Goal: Task Accomplishment & Management: Use online tool/utility

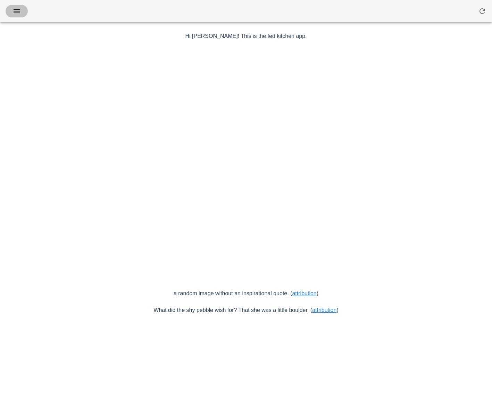
click at [13, 13] on icon "button" at bounding box center [17, 11] width 8 height 8
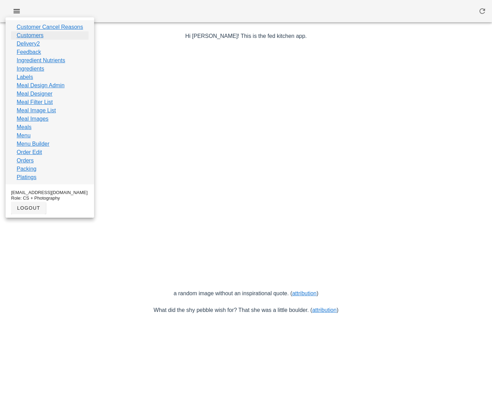
click at [38, 35] on link "Customers" at bounding box center [30, 35] width 27 height 8
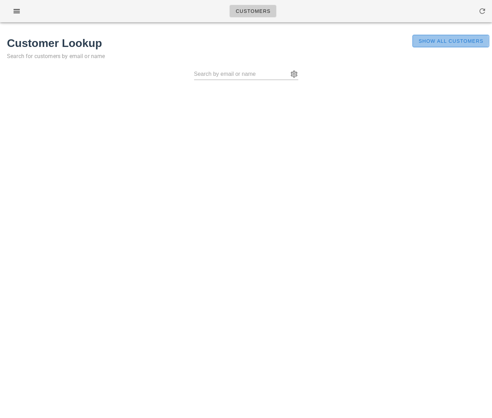
click at [430, 44] on span "Show All Customers" at bounding box center [451, 41] width 65 height 6
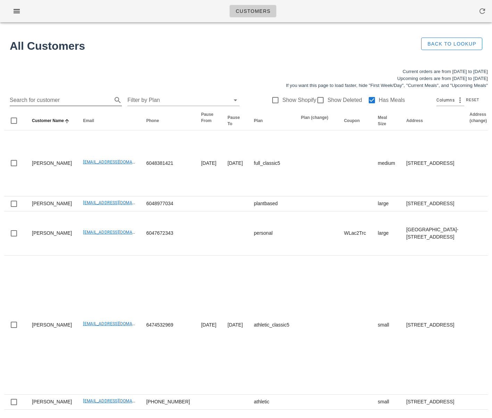
click at [37, 100] on input "Search for customer" at bounding box center [60, 100] width 101 height 11
click at [18, 12] on icon "button" at bounding box center [17, 11] width 8 height 8
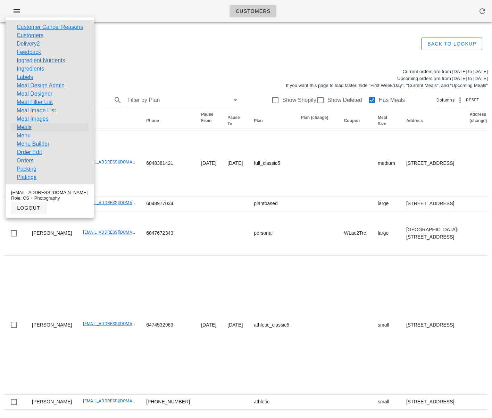
click at [29, 127] on link "Meals" at bounding box center [24, 127] width 15 height 8
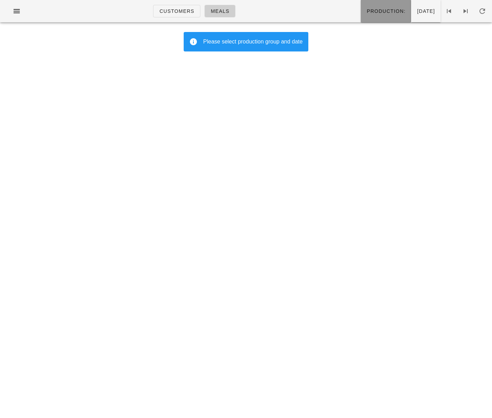
click at [373, 16] on button "Production:" at bounding box center [386, 11] width 50 height 22
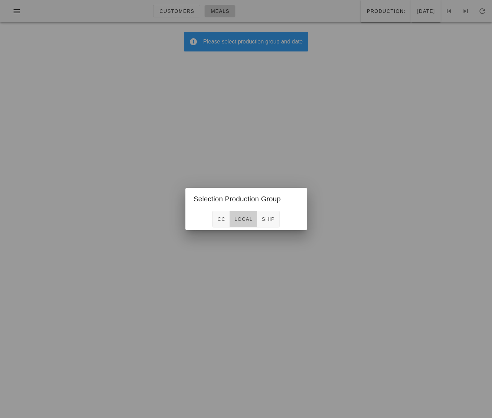
click at [245, 222] on span "local" at bounding box center [243, 219] width 18 height 6
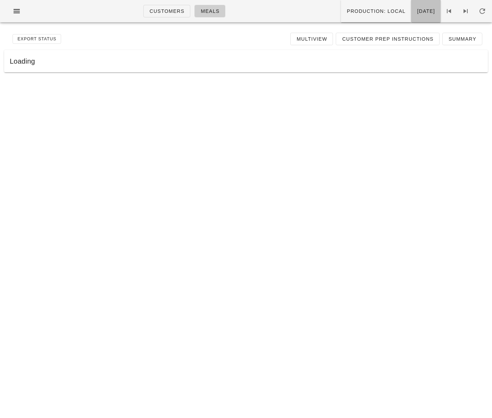
click at [412, 18] on button "Monday Sep 29" at bounding box center [427, 11] width 30 height 22
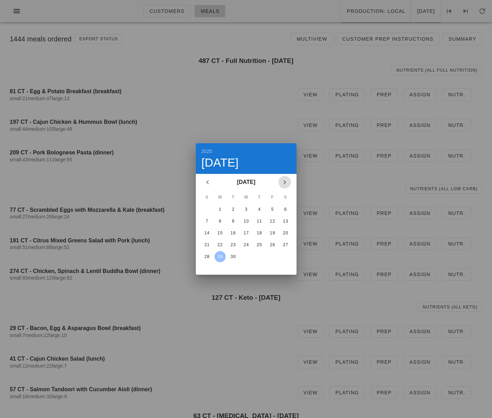
click at [285, 180] on icon "Next month" at bounding box center [285, 182] width 8 height 8
click at [258, 210] on div "2" at bounding box center [259, 209] width 11 height 5
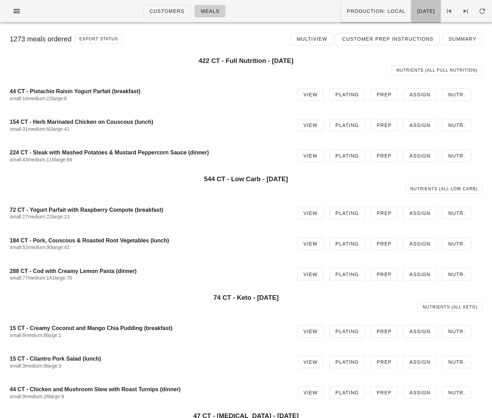
drag, startPoint x: 405, startPoint y: 11, endPoint x: 406, endPoint y: 15, distance: 3.6
click at [417, 11] on span "Thursday Oct 02" at bounding box center [426, 11] width 18 height 6
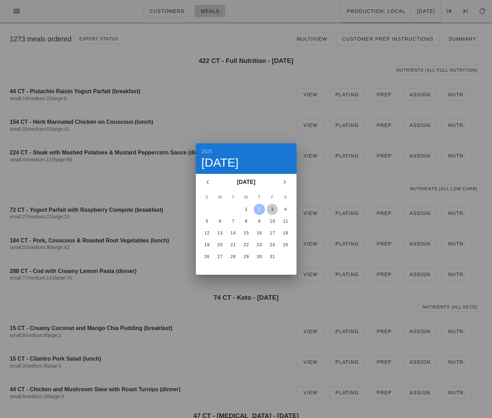
click at [273, 207] on div "3" at bounding box center [272, 209] width 11 height 5
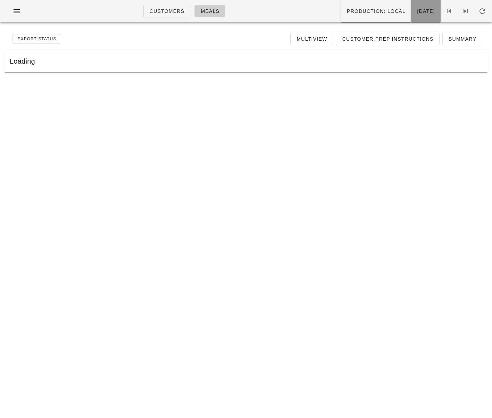
click at [412, 19] on button "Friday Oct 03" at bounding box center [427, 11] width 30 height 22
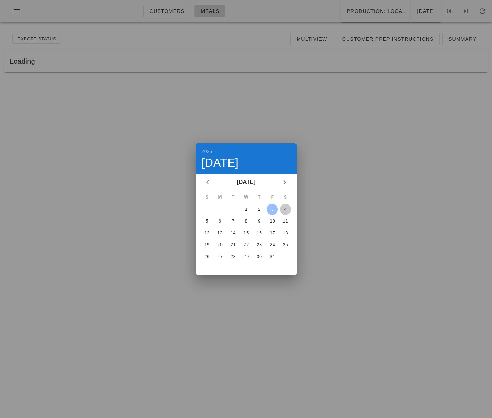
click at [285, 208] on div "4" at bounding box center [285, 209] width 11 height 5
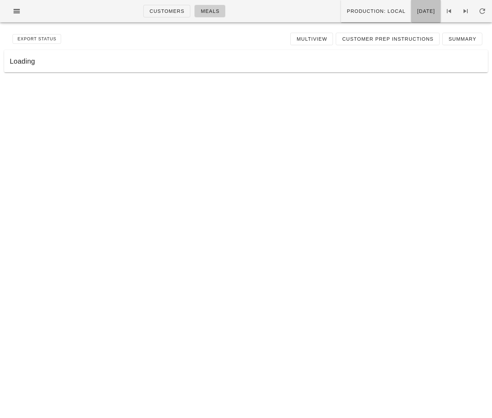
click at [412, 19] on button "Saturday Oct 04" at bounding box center [427, 11] width 30 height 22
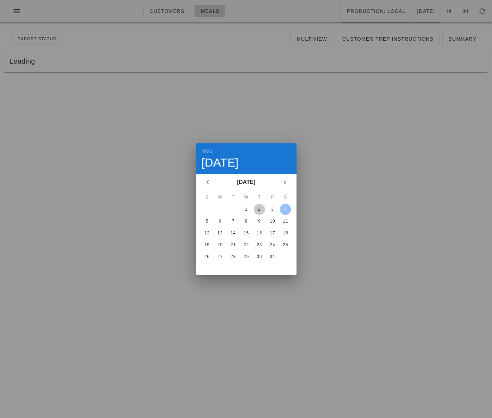
click at [264, 209] on div "2" at bounding box center [259, 209] width 11 height 5
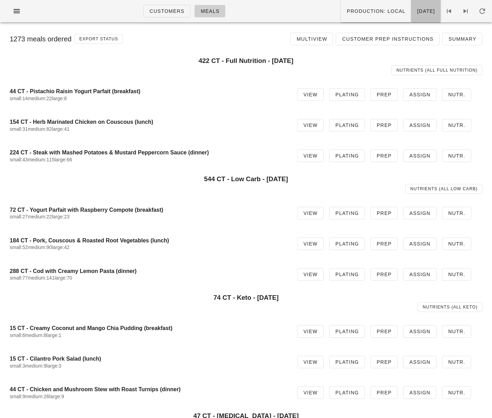
click at [415, 17] on button "Thursday Oct 02" at bounding box center [427, 11] width 30 height 22
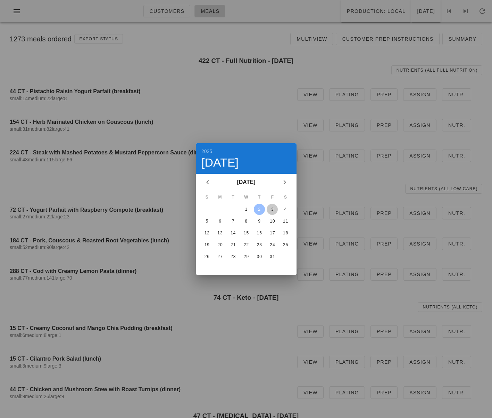
click at [276, 207] on div "3" at bounding box center [272, 209] width 11 height 5
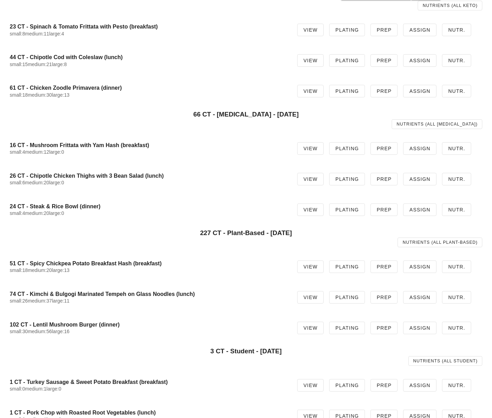
scroll to position [198, 0]
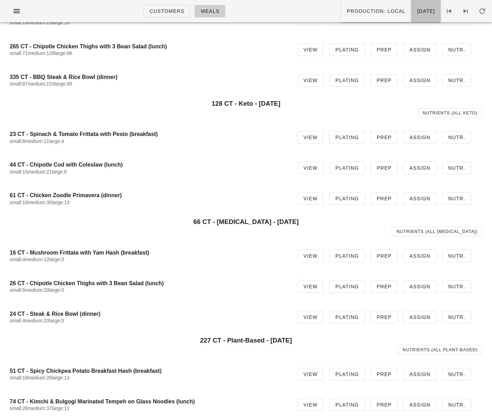
click at [419, 17] on button "Friday Oct 03" at bounding box center [427, 11] width 30 height 22
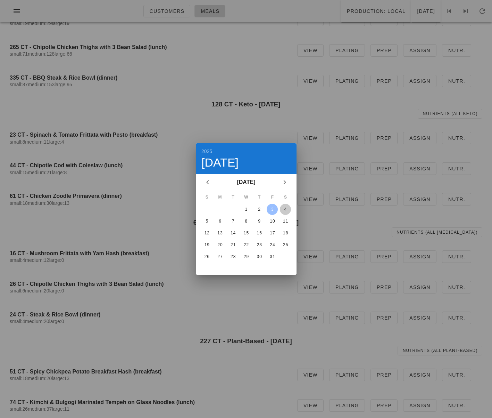
click at [284, 209] on div "4" at bounding box center [285, 209] width 11 height 5
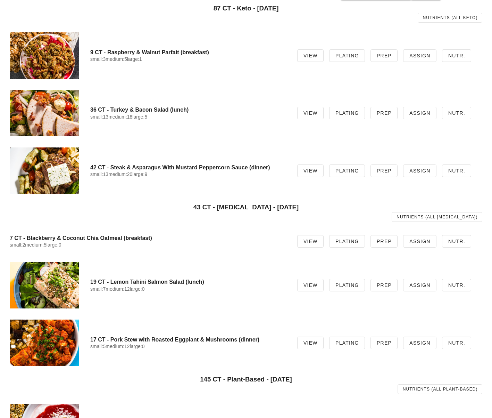
scroll to position [505, 0]
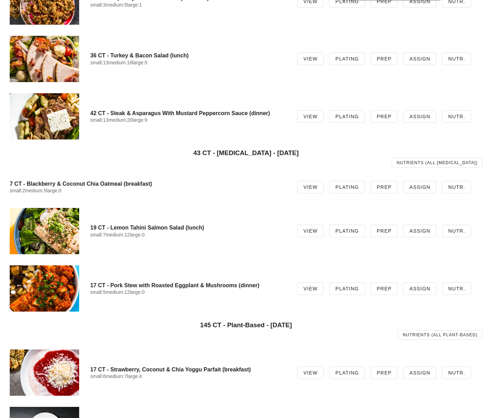
drag, startPoint x: 387, startPoint y: 27, endPoint x: 368, endPoint y: 26, distance: 19.2
click at [379, 26] on div "9 CT - Raspberry & Walnut Parfait (breakfast) small:3 medium:5 large:1 View Pla…" at bounding box center [246, 1] width 484 height 57
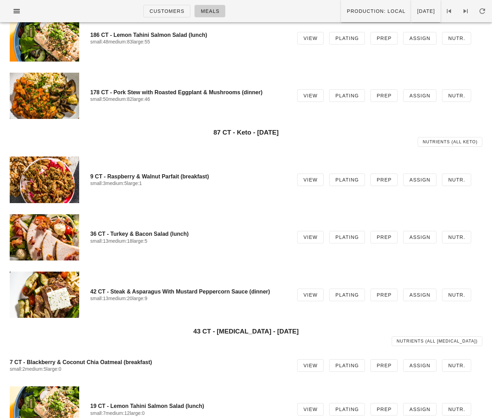
scroll to position [0, 0]
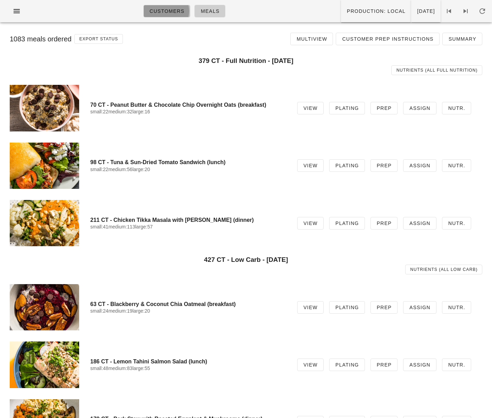
click at [149, 10] on span "Customers" at bounding box center [166, 11] width 35 height 6
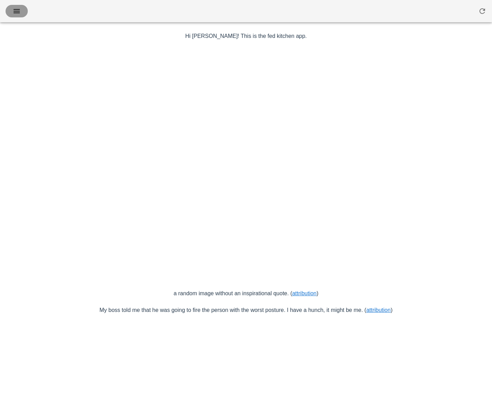
click at [18, 15] on button "button" at bounding box center [17, 11] width 22 height 13
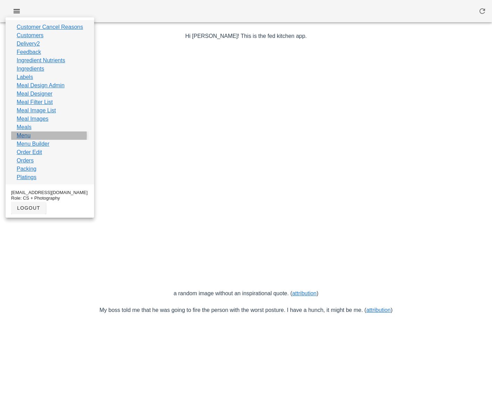
click at [29, 133] on link "Menu" at bounding box center [24, 135] width 14 height 8
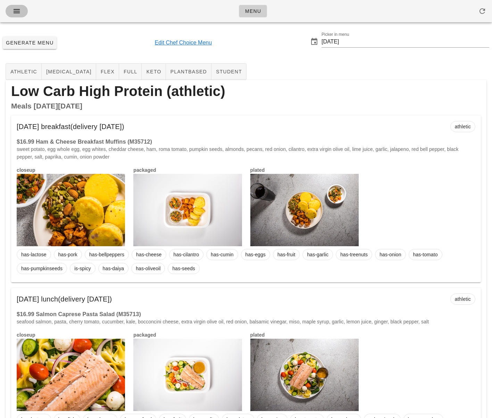
click at [21, 15] on span "button" at bounding box center [16, 11] width 11 height 8
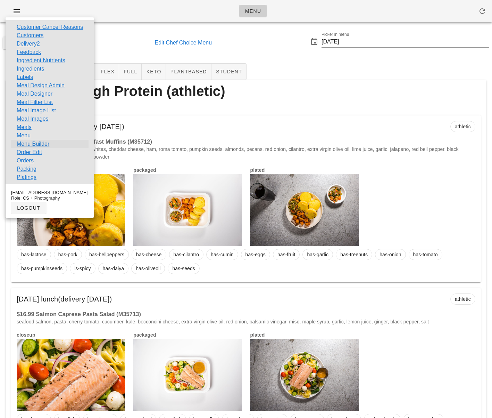
click at [38, 145] on link "Menu Builder" at bounding box center [33, 144] width 33 height 8
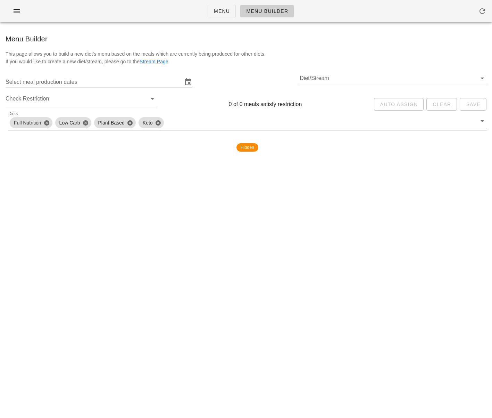
click at [75, 86] on input "Select meal production dates" at bounding box center [94, 81] width 177 height 11
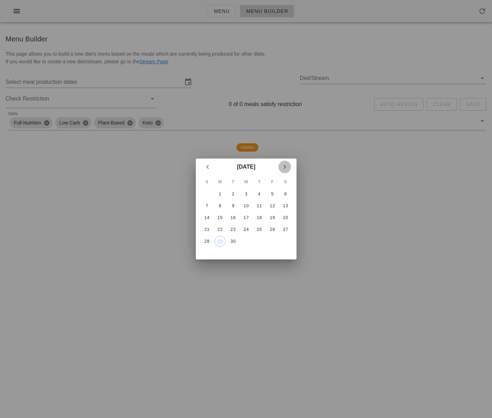
click at [283, 165] on icon "Next month" at bounding box center [285, 167] width 8 height 8
click at [207, 167] on icon "Previous month" at bounding box center [208, 167] width 8 height 8
click at [286, 170] on icon "Next month" at bounding box center [285, 167] width 8 height 8
click at [209, 216] on div "12" at bounding box center [206, 217] width 11 height 5
type input "[DATE] - [DATE]"
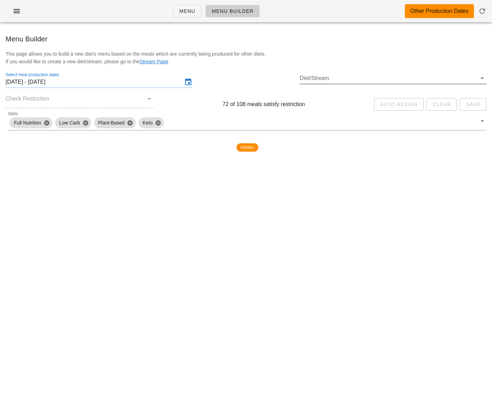
click at [328, 78] on input "Diet/Stream" at bounding box center [388, 78] width 177 height 11
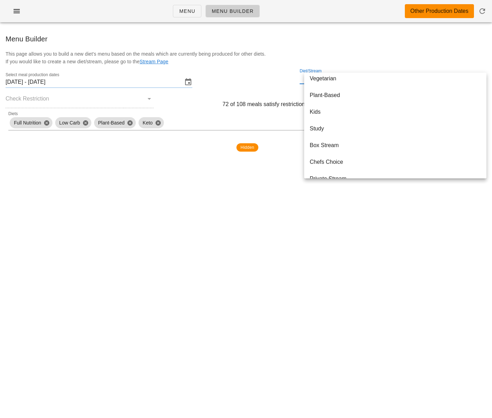
scroll to position [200, 0]
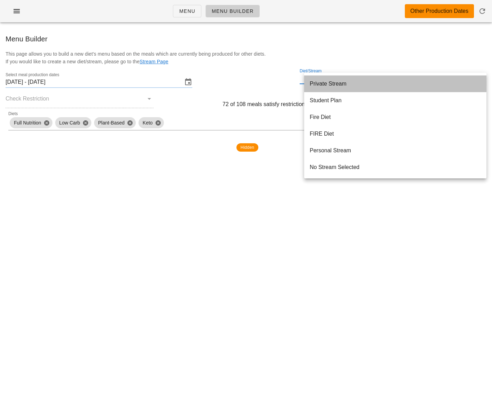
click at [330, 88] on div "Private Stream" at bounding box center [395, 83] width 171 height 15
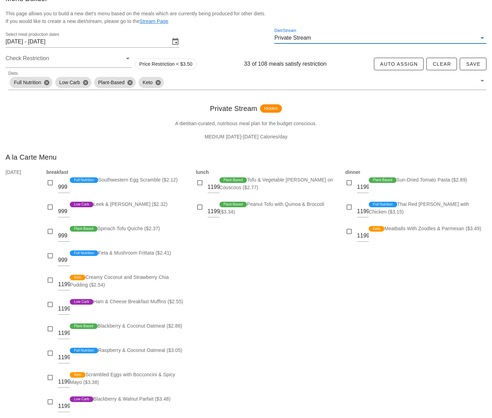
scroll to position [41, 0]
click at [356, 316] on div "dinner 1199 Plant-Based Sun-Dried Tomato Pasta ($2.89) 1199 Full Nutrition Thai…" at bounding box center [416, 293] width 150 height 259
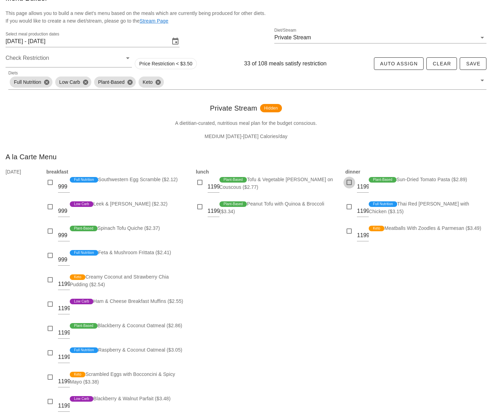
click at [349, 187] on div at bounding box center [350, 183] width 10 height 10
checkbox input "true"
click at [351, 207] on div at bounding box center [350, 207] width 10 height 10
checkbox input "true"
click at [349, 232] on div at bounding box center [350, 231] width 10 height 10
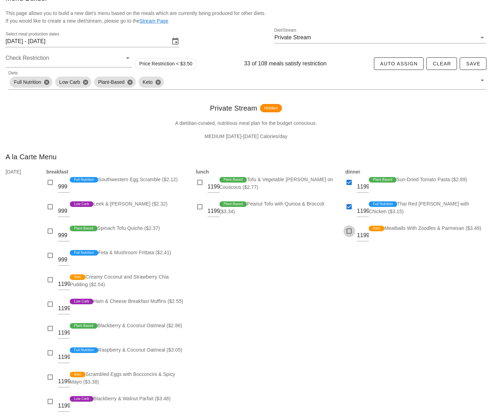
checkbox input "true"
drag, startPoint x: 201, startPoint y: 182, endPoint x: 211, endPoint y: 197, distance: 18.2
click at [201, 182] on div at bounding box center [200, 183] width 10 height 10
checkbox input "true"
click at [291, 273] on div "lunch 1199 Plant-Based Tofu & Vegetable [PERSON_NAME] on Couscous ($2.77) 1199 …" at bounding box center [267, 293] width 150 height 259
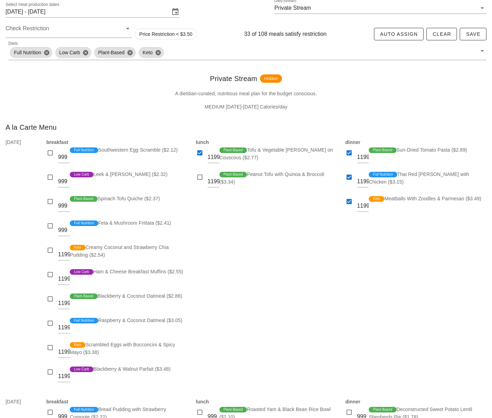
scroll to position [87, 0]
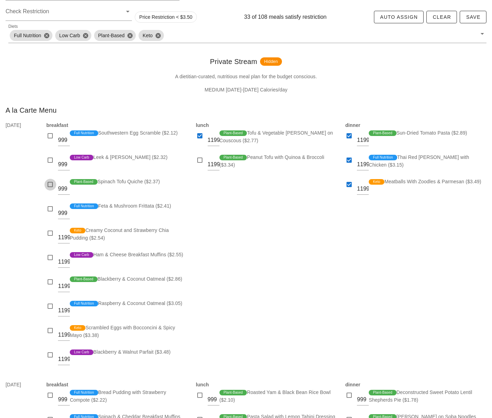
click at [49, 184] on div at bounding box center [51, 185] width 10 height 10
checkbox input "true"
click at [52, 138] on div at bounding box center [51, 136] width 10 height 10
checkbox input "true"
click at [48, 232] on div at bounding box center [51, 233] width 10 height 10
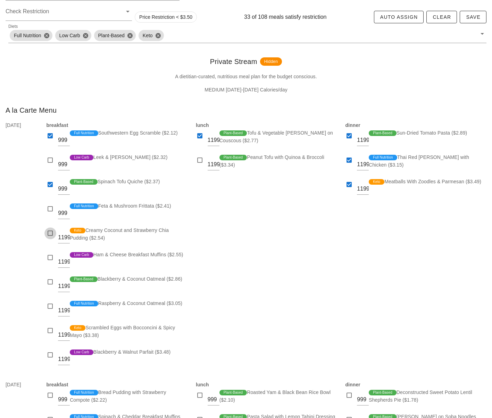
checkbox input "true"
click at [52, 302] on div at bounding box center [51, 306] width 10 height 10
checkbox input "true"
drag, startPoint x: 50, startPoint y: 356, endPoint x: 54, endPoint y: 335, distance: 21.7
click at [50, 356] on div at bounding box center [51, 355] width 10 height 10
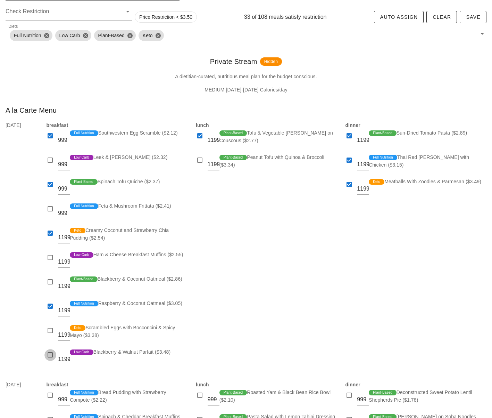
checkbox input "true"
click at [50, 231] on div at bounding box center [51, 233] width 10 height 10
checkbox input "false"
click at [250, 268] on div "lunch 1199 Plant-Based Tofu & Vegetable [PERSON_NAME] on Couscous ($2.77) 1199 …" at bounding box center [267, 246] width 150 height 259
click at [52, 284] on div at bounding box center [51, 282] width 10 height 10
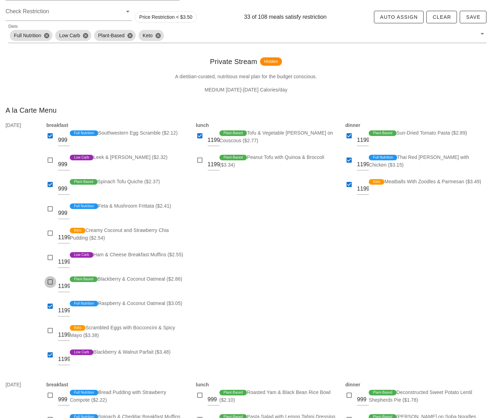
checkbox input "true"
click at [52, 304] on div at bounding box center [51, 306] width 10 height 10
click at [298, 302] on div "lunch 1199 Plant-Based Tofu & Vegetable [PERSON_NAME] on Couscous ($2.77) 1199 …" at bounding box center [267, 246] width 150 height 259
drag, startPoint x: 52, startPoint y: 307, endPoint x: 49, endPoint y: 296, distance: 10.5
click at [52, 306] on div at bounding box center [51, 306] width 10 height 10
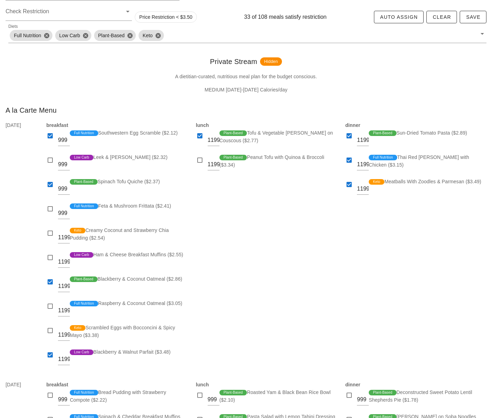
checkbox input "true"
click at [49, 288] on div at bounding box center [52, 289] width 12 height 5
drag, startPoint x: 48, startPoint y: 283, endPoint x: 125, endPoint y: 289, distance: 77.1
click at [48, 283] on div at bounding box center [51, 282] width 10 height 10
checkbox input "false"
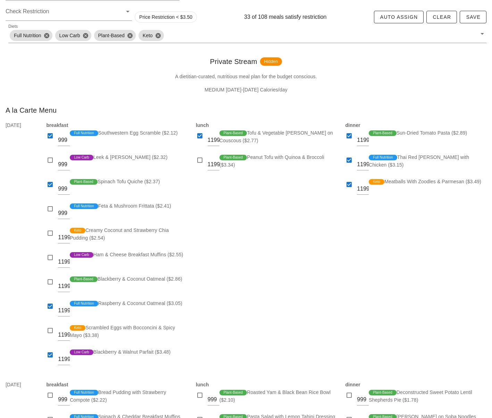
click at [291, 287] on div "lunch 1199 Plant-Based Tofu & Vegetable [PERSON_NAME] on Couscous ($2.77) 1199 …" at bounding box center [267, 246] width 150 height 259
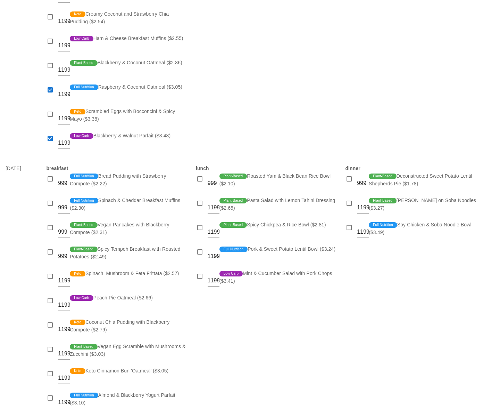
scroll to position [307, 0]
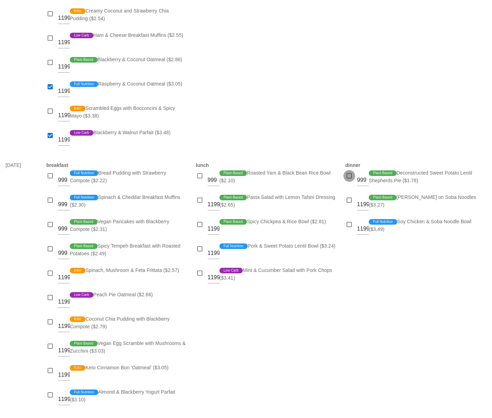
click at [347, 174] on div at bounding box center [350, 176] width 10 height 10
checkbox input "true"
click at [350, 200] on div at bounding box center [350, 200] width 10 height 10
click at [349, 200] on div at bounding box center [350, 200] width 10 height 10
checkbox input "false"
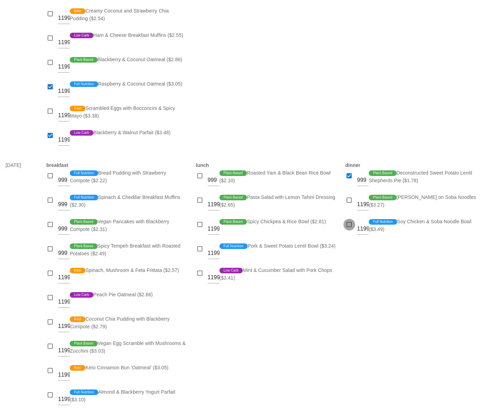
click at [351, 225] on div at bounding box center [350, 225] width 10 height 10
checkbox input "true"
click at [198, 175] on div at bounding box center [200, 176] width 10 height 10
checkbox input "true"
click at [202, 198] on div at bounding box center [200, 200] width 10 height 10
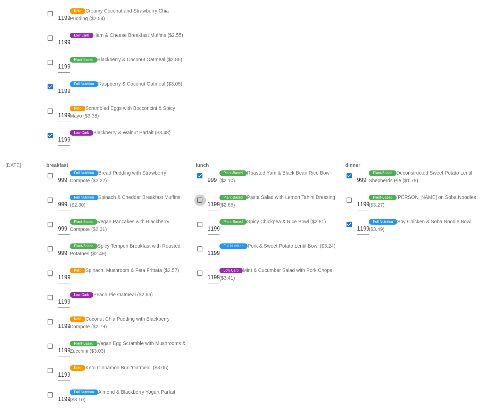
checkbox input "true"
drag, startPoint x: 198, startPoint y: 221, endPoint x: 198, endPoint y: 226, distance: 4.2
click at [198, 221] on div at bounding box center [200, 225] width 10 height 10
checkbox input "true"
click at [199, 248] on div at bounding box center [200, 249] width 10 height 10
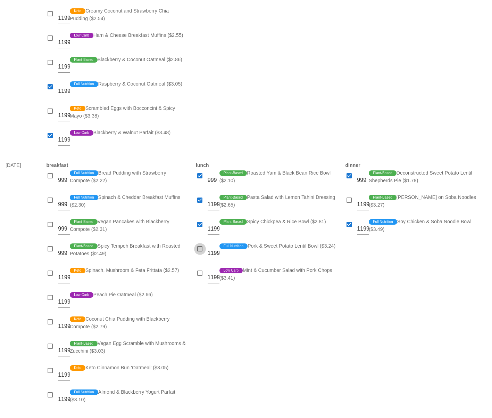
checkbox input "true"
click at [383, 310] on div "dinner 999 Plant-Based Deconstructed Sweet Potato Lentil Shepherds Pie ($1.78) …" at bounding box center [416, 286] width 150 height 259
click at [50, 176] on div at bounding box center [51, 176] width 10 height 10
checkbox input "true"
drag, startPoint x: 48, startPoint y: 200, endPoint x: 47, endPoint y: 209, distance: 9.9
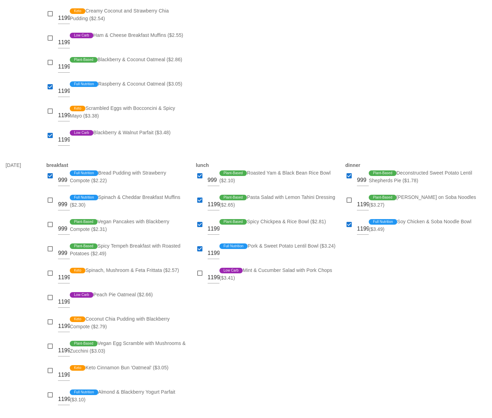
click at [48, 200] on div at bounding box center [51, 200] width 10 height 10
checkbox input "true"
click at [50, 223] on div at bounding box center [51, 225] width 10 height 10
checkbox input "true"
click at [48, 248] on div at bounding box center [51, 249] width 10 height 10
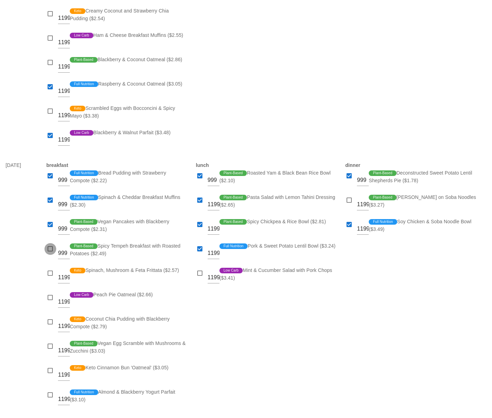
checkbox input "true"
click at [50, 295] on div at bounding box center [51, 298] width 10 height 10
checkbox input "true"
click at [48, 321] on div at bounding box center [51, 322] width 10 height 10
drag, startPoint x: 28, startPoint y: 325, endPoint x: 31, endPoint y: 323, distance: 4.1
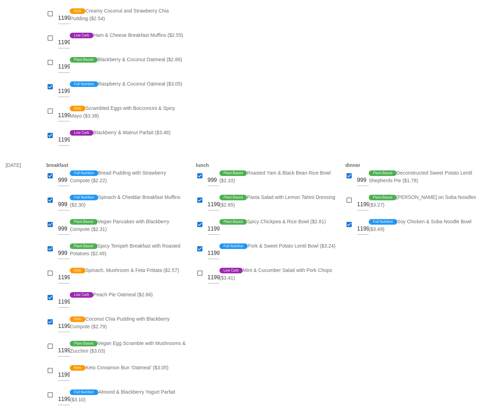
click at [28, 325] on div "[DATE]" at bounding box center [21, 286] width 41 height 259
click at [49, 319] on div at bounding box center [51, 322] width 10 height 10
checkbox input "false"
click at [48, 372] on div at bounding box center [51, 371] width 10 height 10
checkbox input "true"
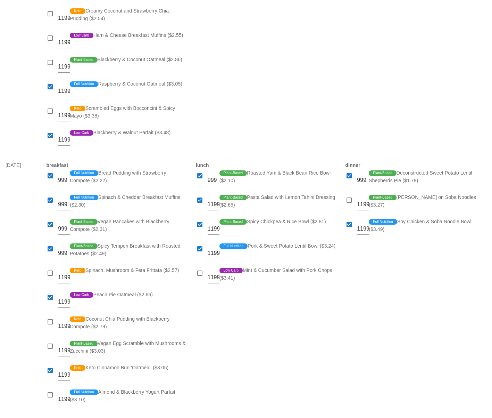
click at [29, 366] on div "[DATE]" at bounding box center [21, 286] width 41 height 259
drag, startPoint x: 339, startPoint y: 350, endPoint x: 359, endPoint y: 309, distance: 46.0
click at [339, 350] on div "lunch 999 Plant-Based Roasted Yam & Black Bean Rice Bowl ($2.10) 1199 Plant-Bas…" at bounding box center [267, 286] width 150 height 259
click at [341, 376] on div "lunch 999 Plant-Based Roasted Yam & Black Bean Rice Bowl ($2.10) 1199 Plant-Bas…" at bounding box center [267, 286] width 150 height 259
drag, startPoint x: 343, startPoint y: 351, endPoint x: 340, endPoint y: 356, distance: 5.7
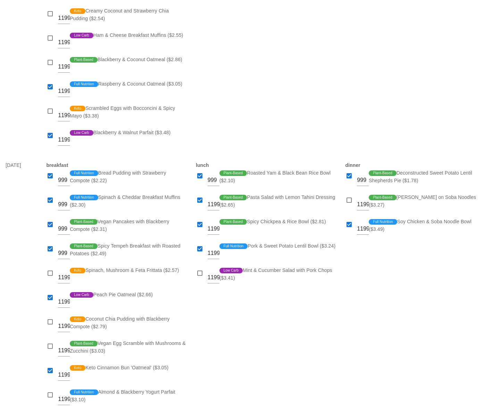
click at [343, 352] on div "dinner 999 Plant-Based Deconstructed Sweet Potato Lentil Shepherds Pie ($1.78) …" at bounding box center [416, 286] width 150 height 259
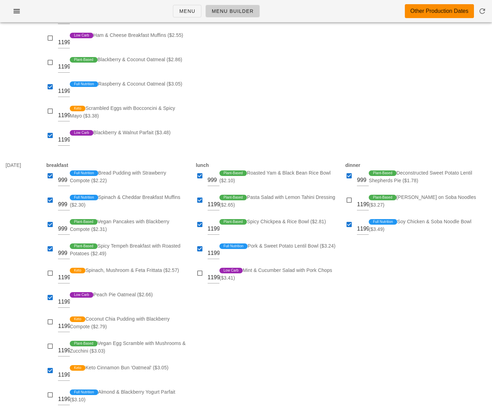
scroll to position [0, 0]
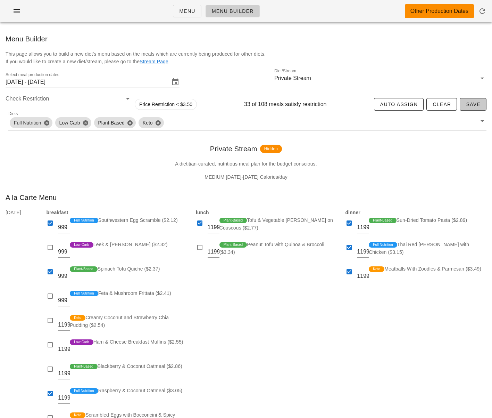
click at [477, 103] on span "Save" at bounding box center [473, 104] width 15 height 6
drag, startPoint x: 164, startPoint y: 34, endPoint x: 171, endPoint y: 9, distance: 25.1
click at [164, 34] on div "Menu Builder" at bounding box center [246, 39] width 492 height 22
drag, startPoint x: 121, startPoint y: 16, endPoint x: 87, endPoint y: 19, distance: 33.8
click at [119, 15] on div "Menu Menu Builder Other Production Dates" at bounding box center [246, 11] width 492 height 22
